Goal: Information Seeking & Learning: Compare options

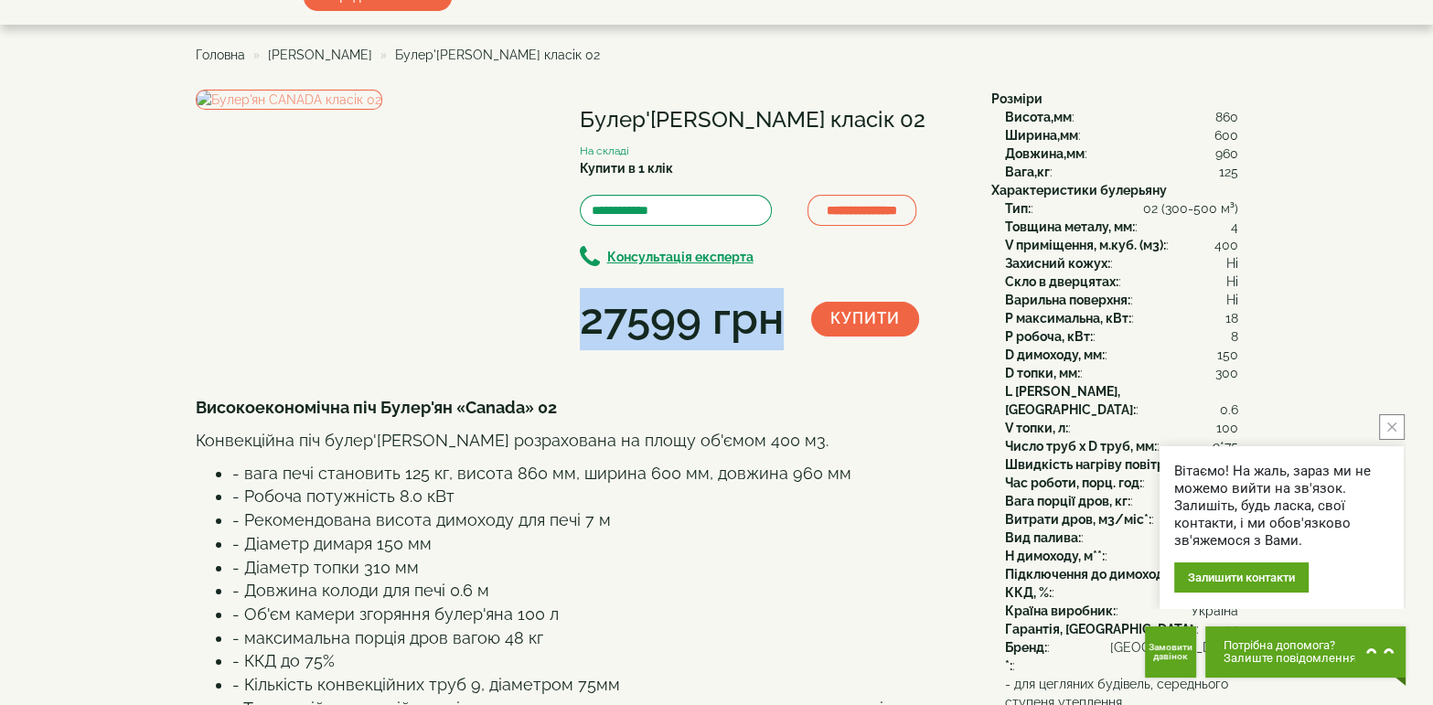
scroll to position [50, 0]
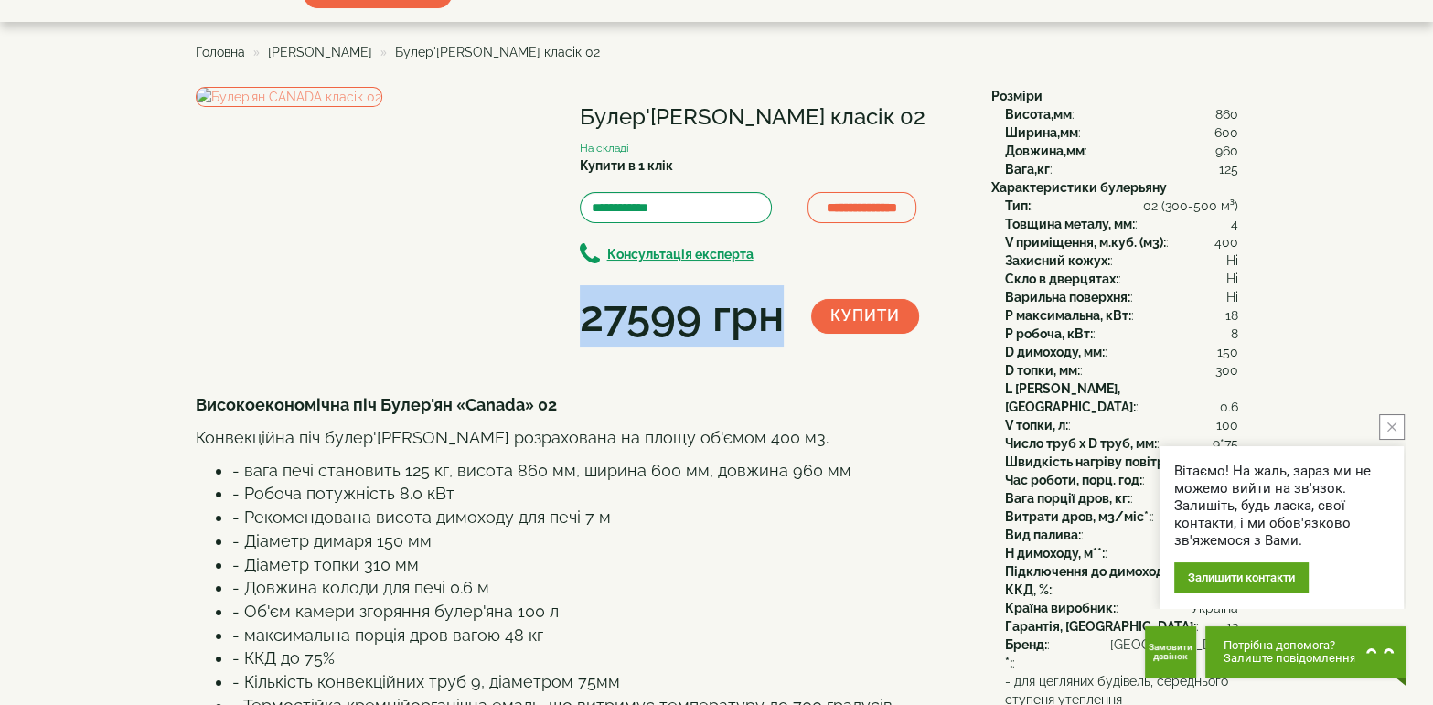
click at [1387, 426] on icon "close button" at bounding box center [1391, 427] width 9 height 9
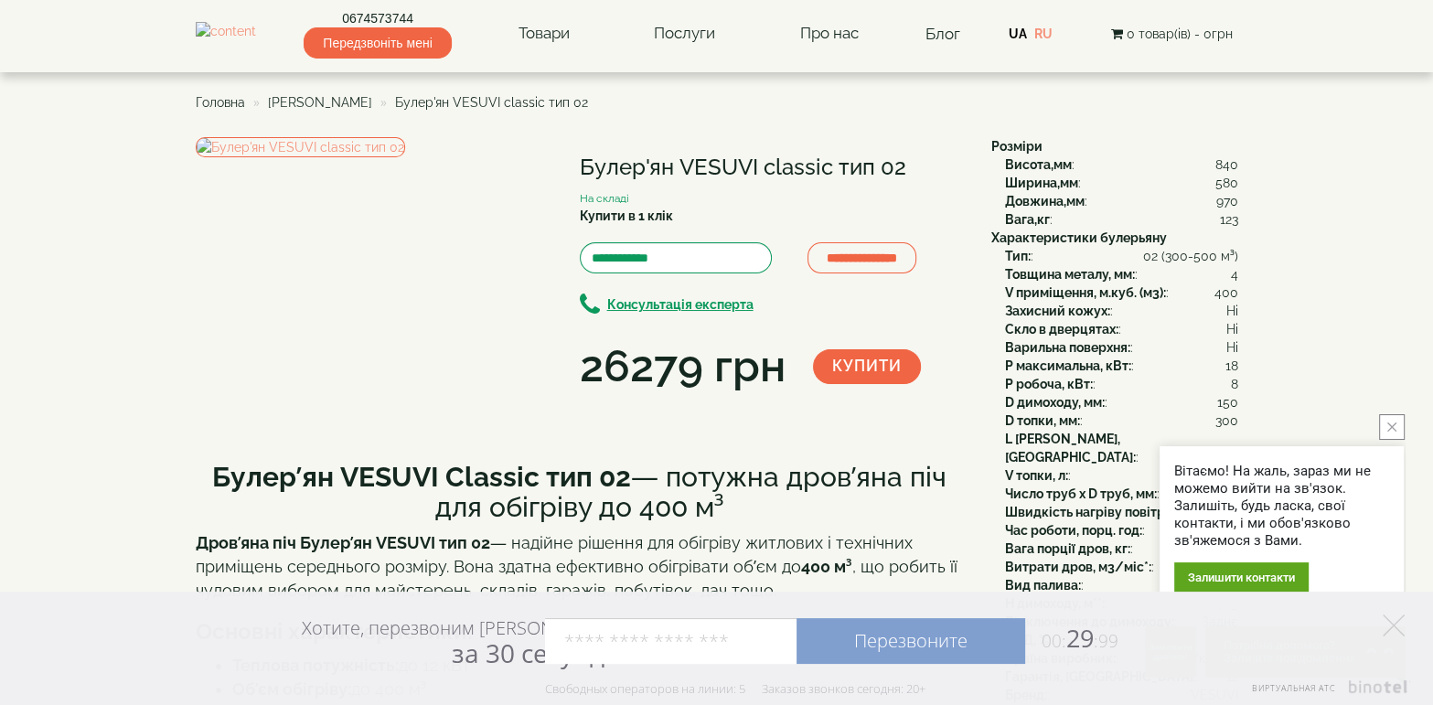
click at [313, 110] on span "[PERSON_NAME]" at bounding box center [320, 102] width 104 height 15
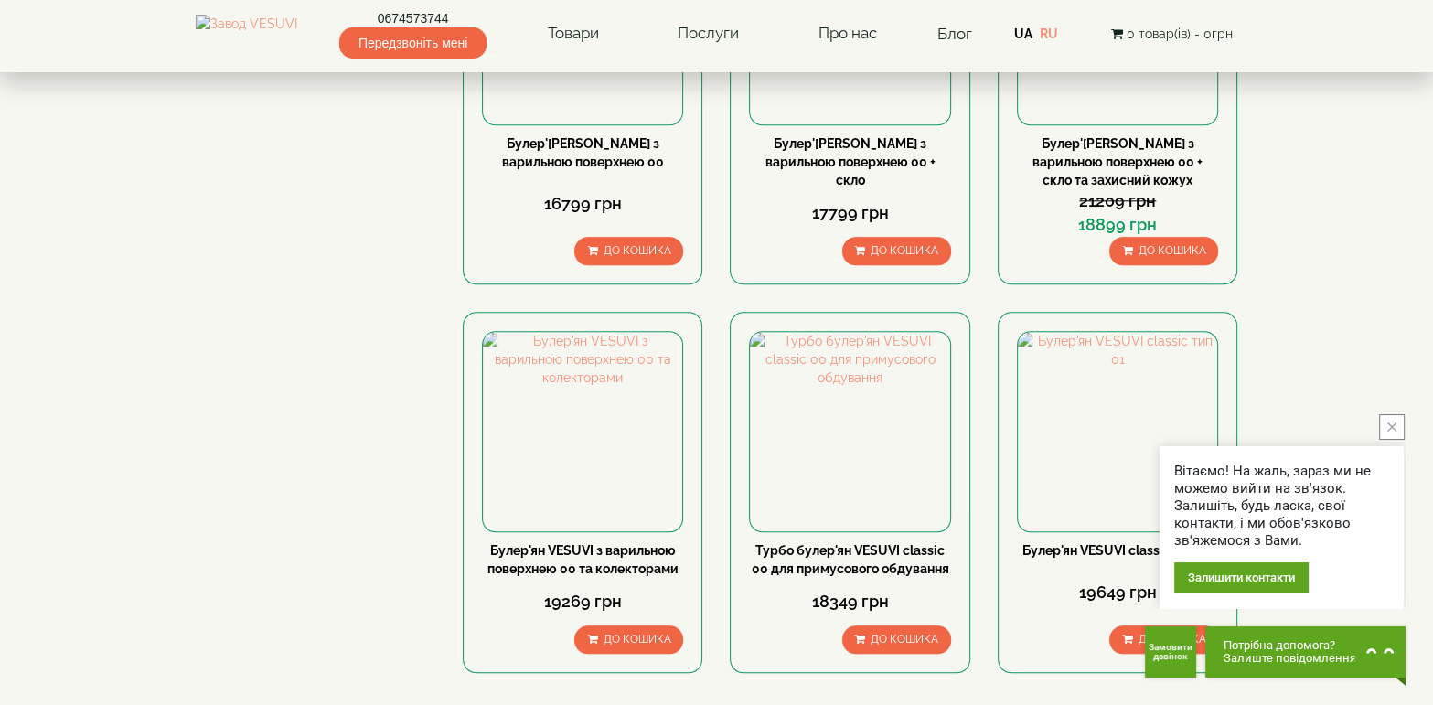
scroll to position [1960, 0]
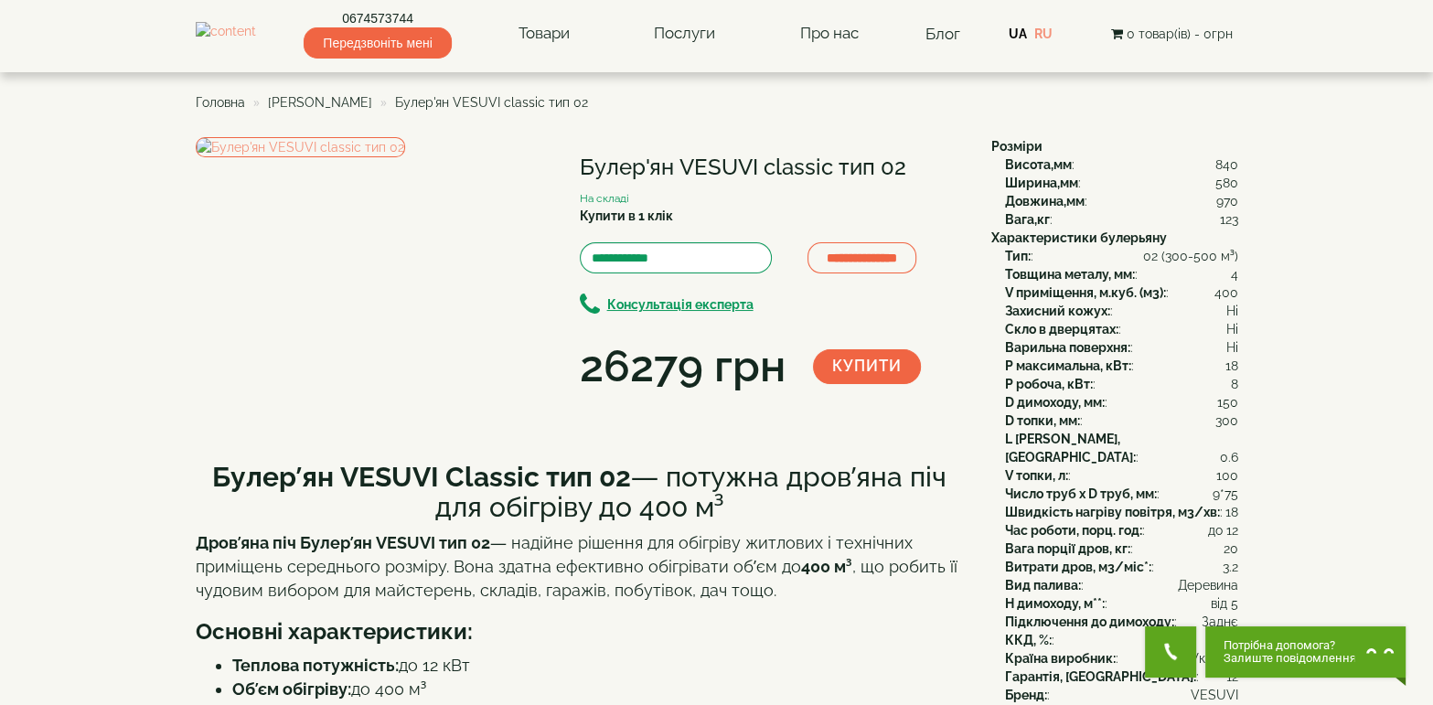
drag, startPoint x: 0, startPoint y: 0, endPoint x: 955, endPoint y: 95, distance: 959.5
click at [955, 95] on ul "Головна Булер'яни VESUVI Булер'ян VESUVI classic тип 02" at bounding box center [717, 102] width 1043 height 33
